Goal: Check status

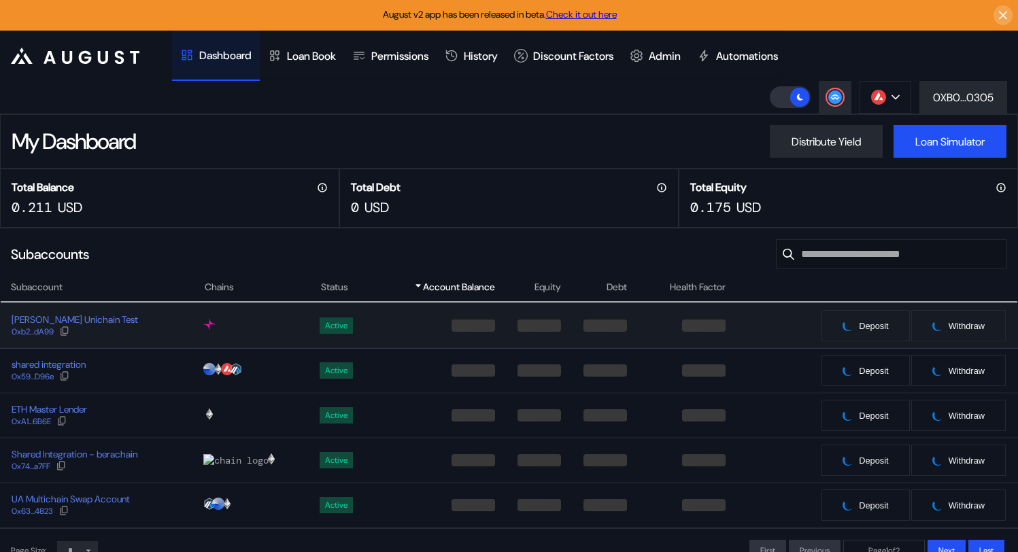
click at [184, 330] on div "[PERSON_NAME] Unichain Test 0xb2...dA99" at bounding box center [102, 326] width 203 height 24
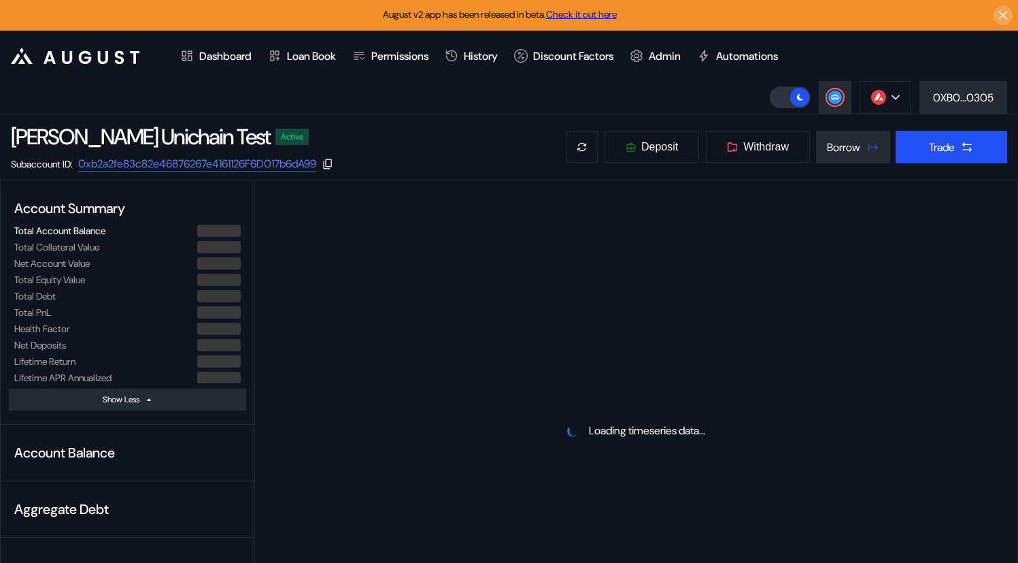
select select "*"
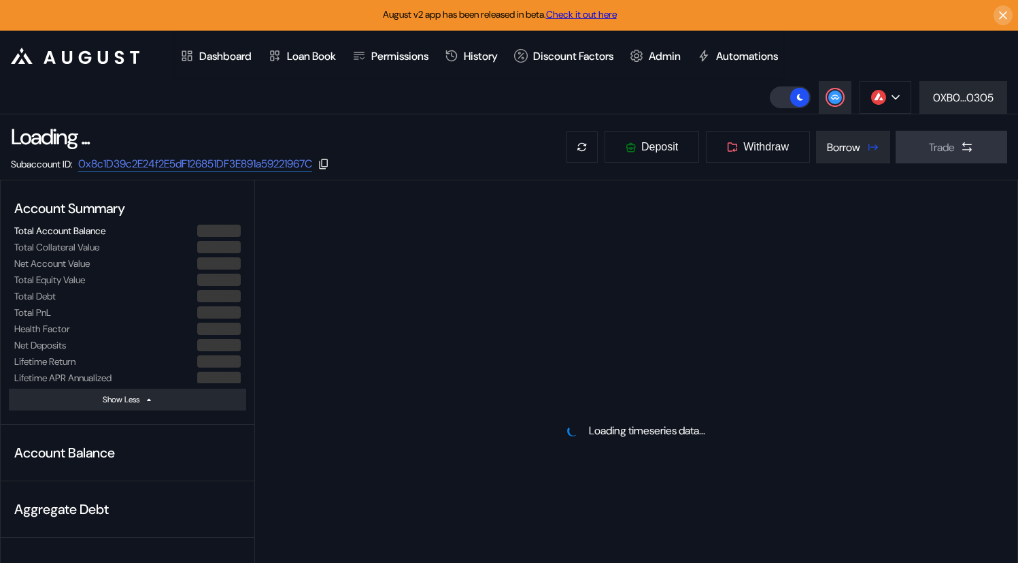
select select "*"
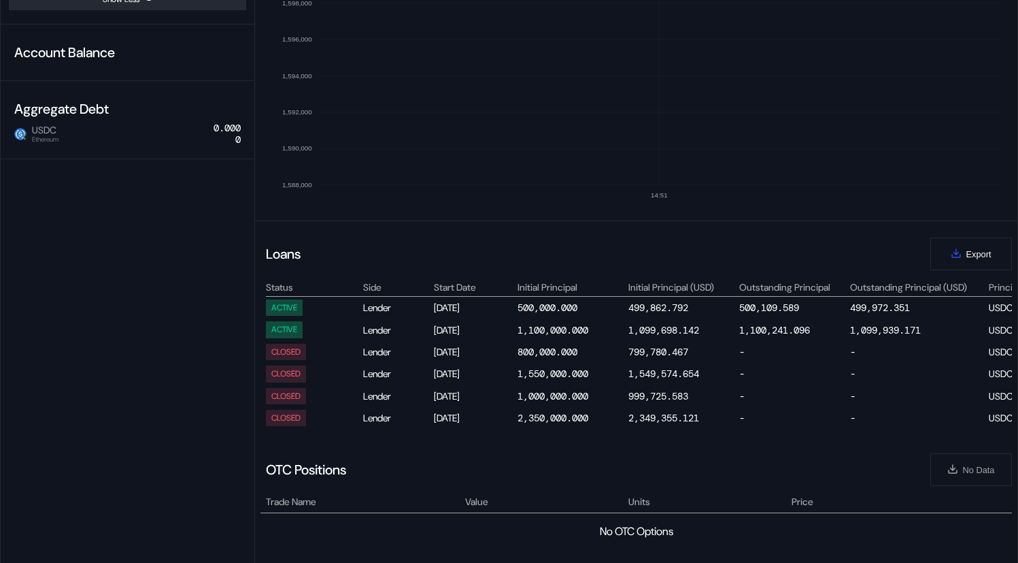
scroll to position [399, 0]
click at [789, 331] on div "1,100,241.096" at bounding box center [775, 331] width 71 height 12
click at [780, 311] on div "500,109.589" at bounding box center [770, 308] width 60 height 12
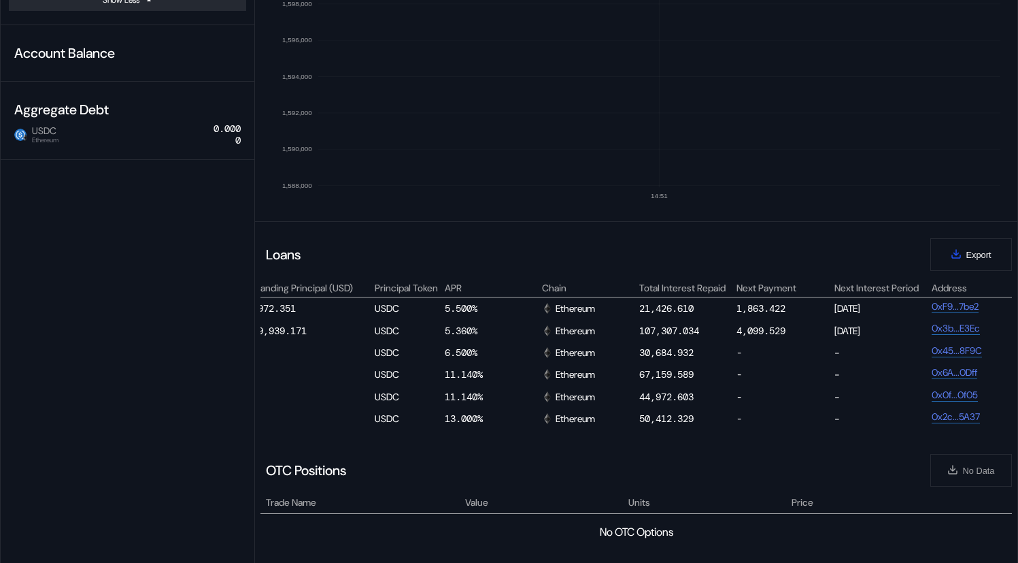
scroll to position [0, 616]
click at [640, 312] on div "21,426.610" at bounding box center [664, 308] width 54 height 12
click at [636, 315] on div "ACTIVE Lender Mar 06, 2025 500,000.000 499,862.792 500,109.589 499,972.351 USDC…" at bounding box center [449, 308] width 1599 height 22
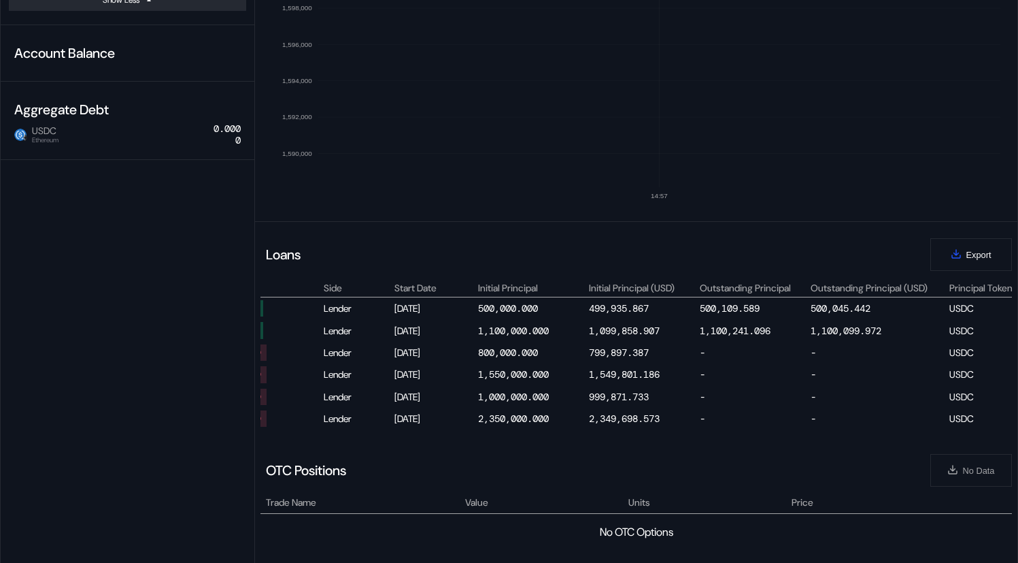
scroll to position [0, 0]
